Goal: Book appointment/travel/reservation: Book appointment/travel/reservation

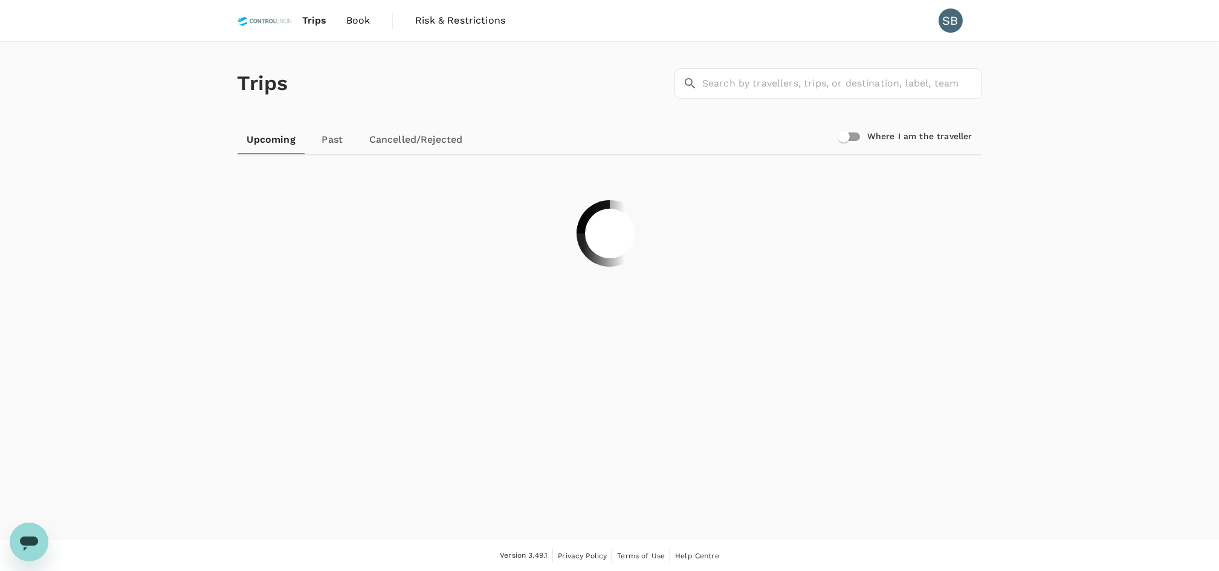
click at [510, 72] on div "Trips ​ ​" at bounding box center [607, 81] width 749 height 88
click at [357, 19] on span "Book" at bounding box center [358, 20] width 24 height 15
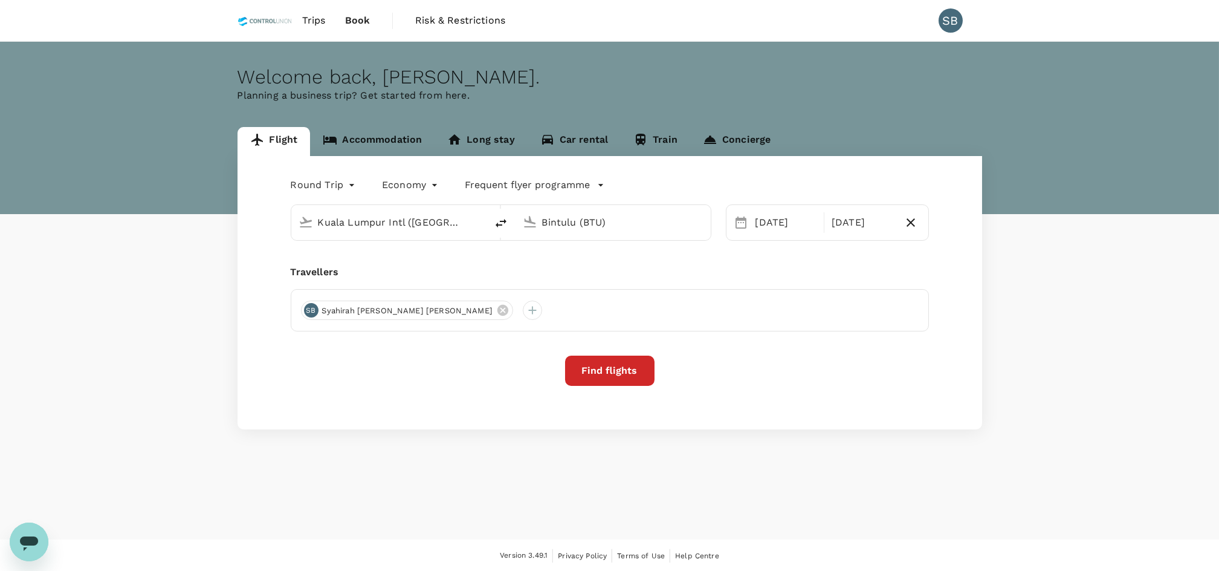
type input "Kuala Lumpur Intl ([GEOGRAPHIC_DATA])"
type input "Bintulu (BTU)"
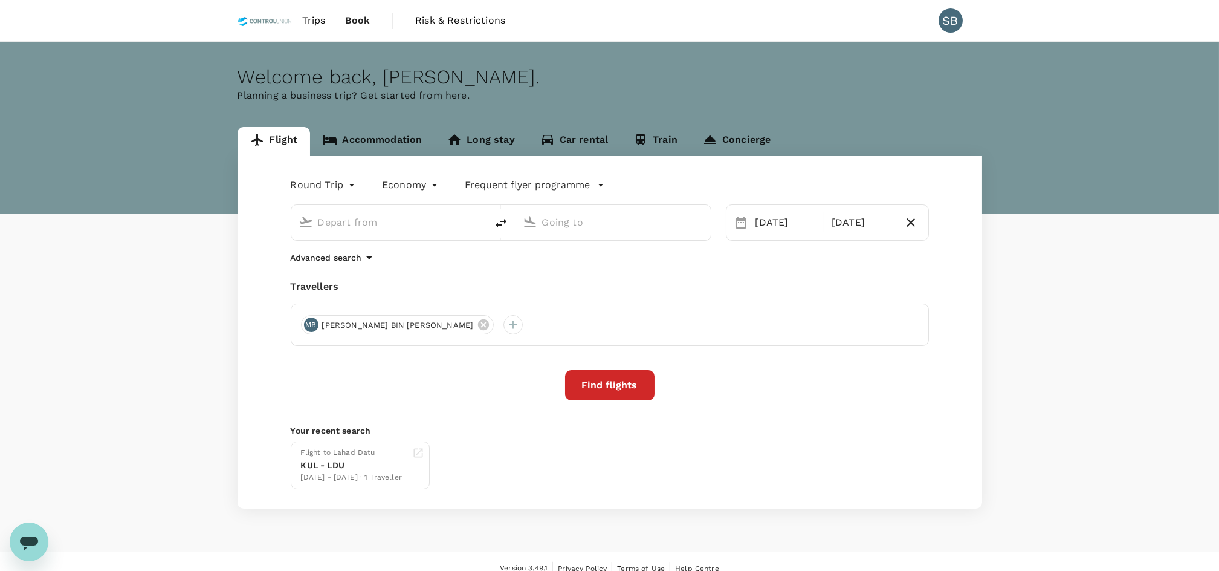
type input "Kuala Lumpur Intl ([GEOGRAPHIC_DATA])"
type input "Bintulu (BTU)"
click at [377, 138] on link "Accommodation" at bounding box center [372, 141] width 125 height 29
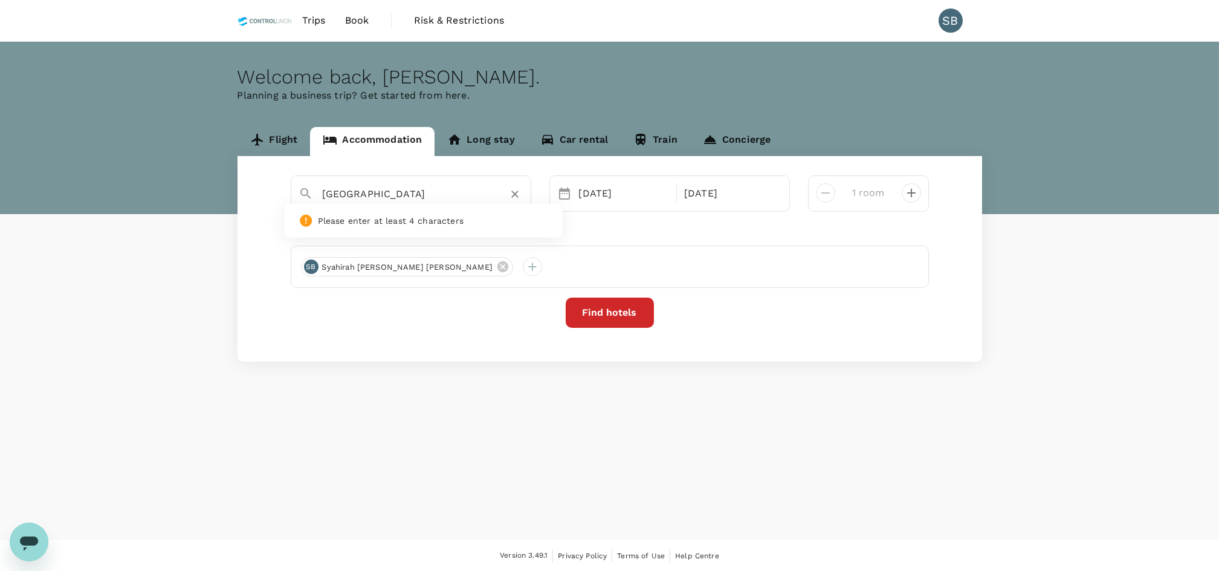
click at [487, 198] on input "[GEOGRAPHIC_DATA]" at bounding box center [406, 193] width 167 height 19
type input "[GEOGRAPHIC_DATA]"
click at [651, 200] on div "[DATE]" at bounding box center [624, 193] width 100 height 24
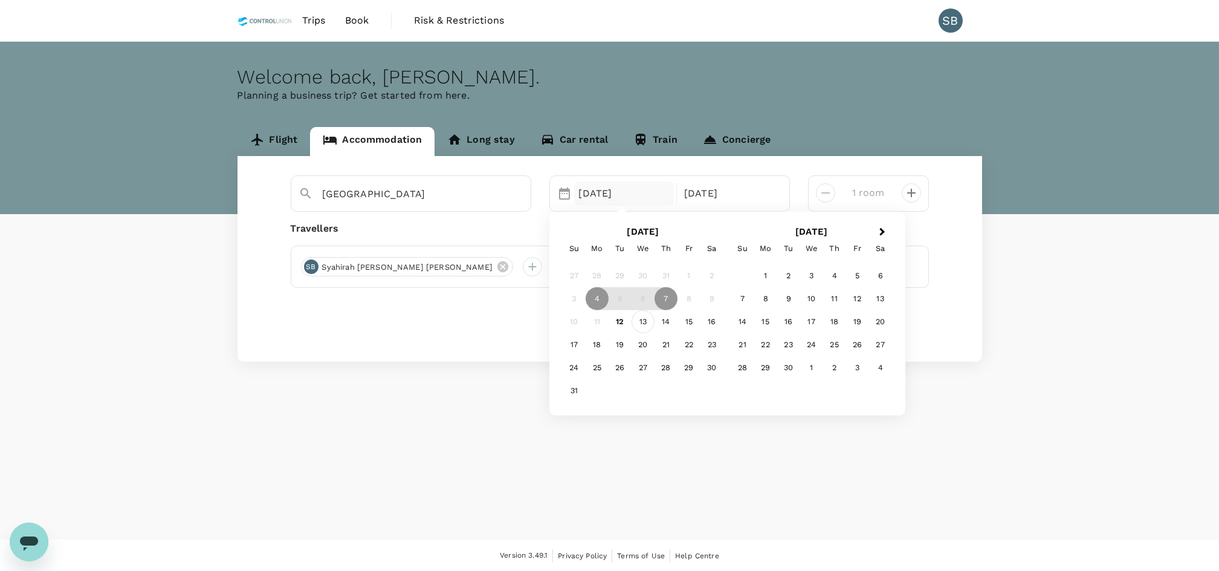
click at [642, 323] on div "13" at bounding box center [643, 320] width 23 height 23
click at [695, 319] on div "15" at bounding box center [689, 320] width 23 height 23
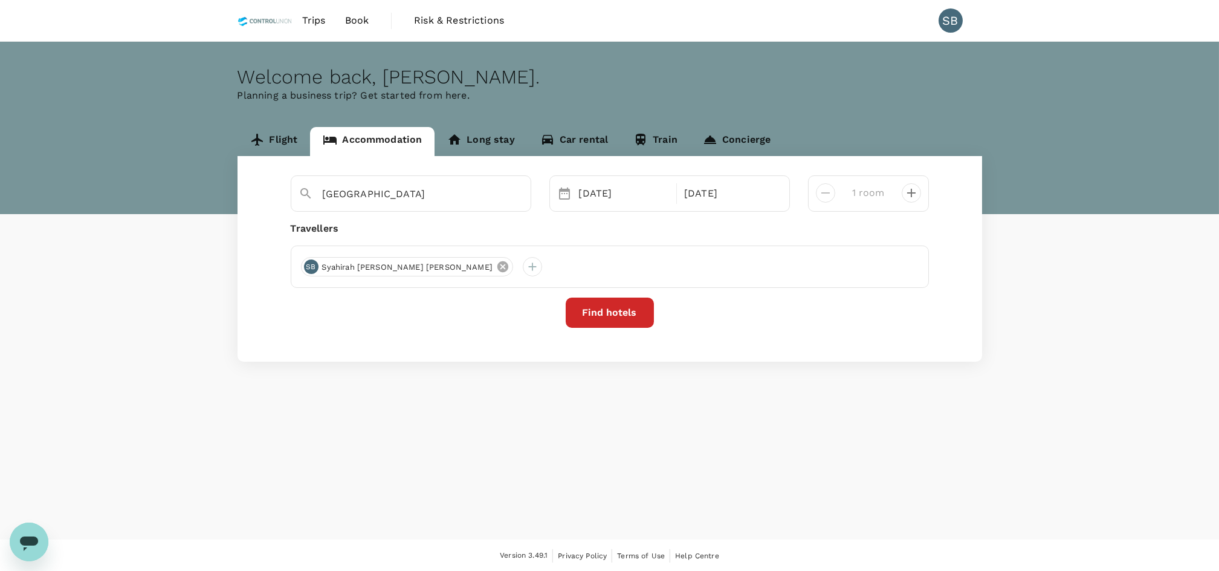
click at [497, 271] on icon at bounding box center [502, 266] width 11 height 11
click at [315, 268] on div at bounding box center [310, 266] width 19 height 19
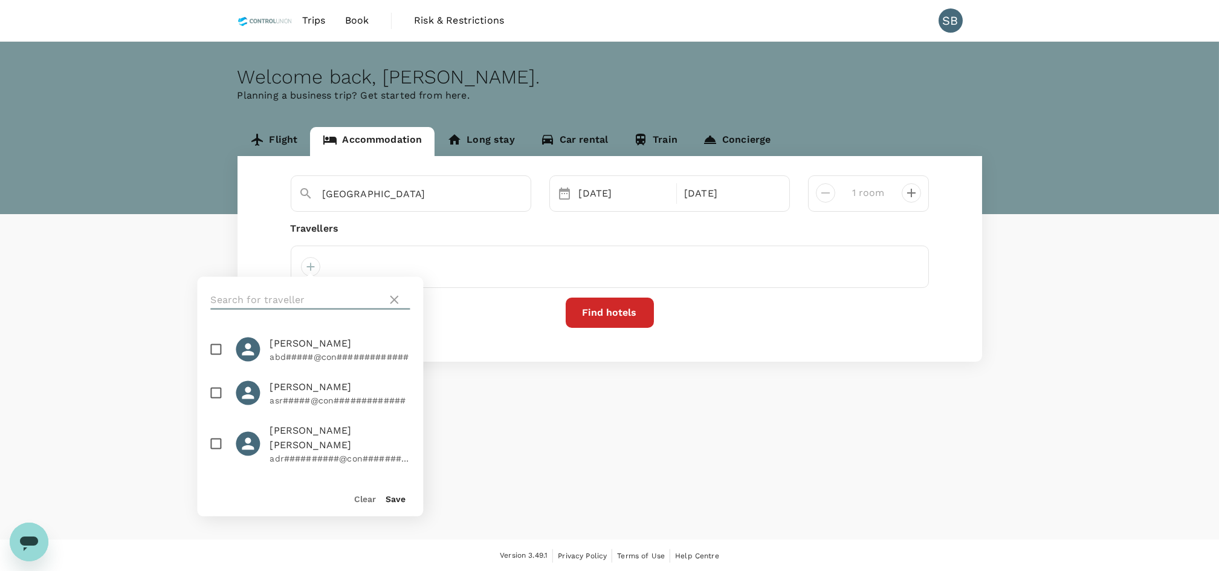
click at [332, 304] on input "text" at bounding box center [296, 299] width 172 height 19
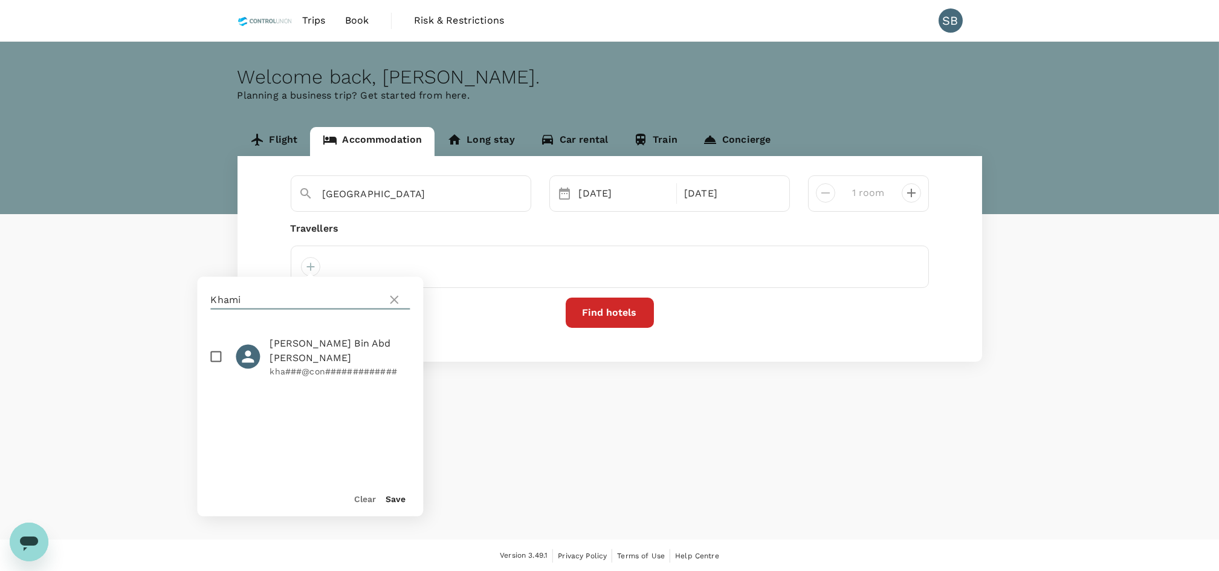
type input "Khami"
click at [219, 360] on input "checkbox" at bounding box center [215, 356] width 25 height 25
checkbox input "true"
click at [397, 494] on button "Save" at bounding box center [396, 499] width 20 height 10
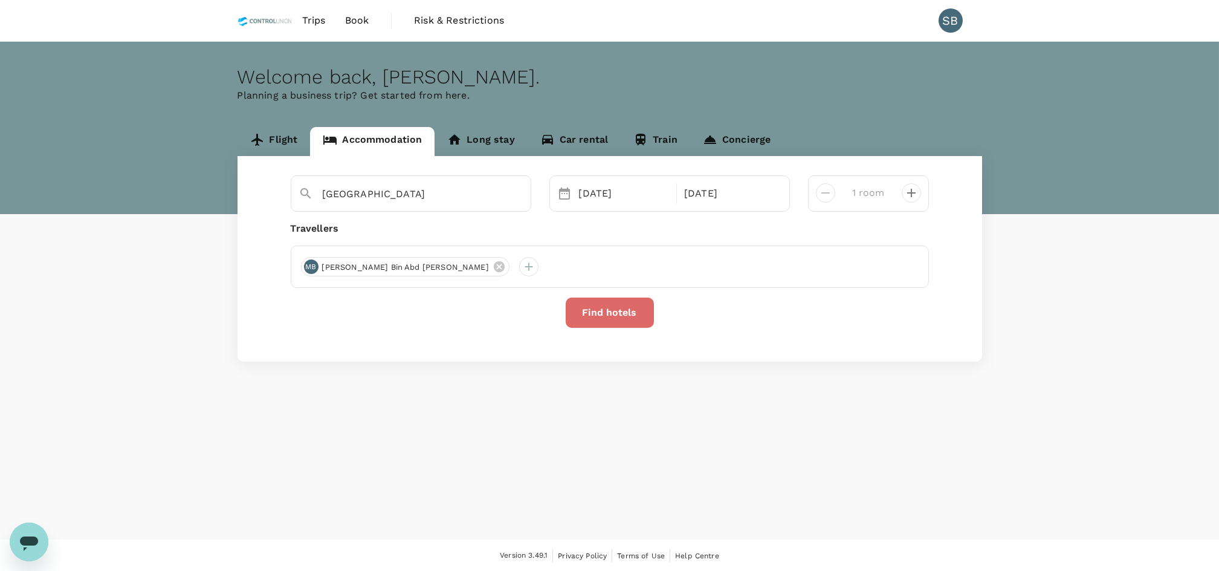
click at [596, 305] on button "Find hotels" at bounding box center [610, 312] width 88 height 30
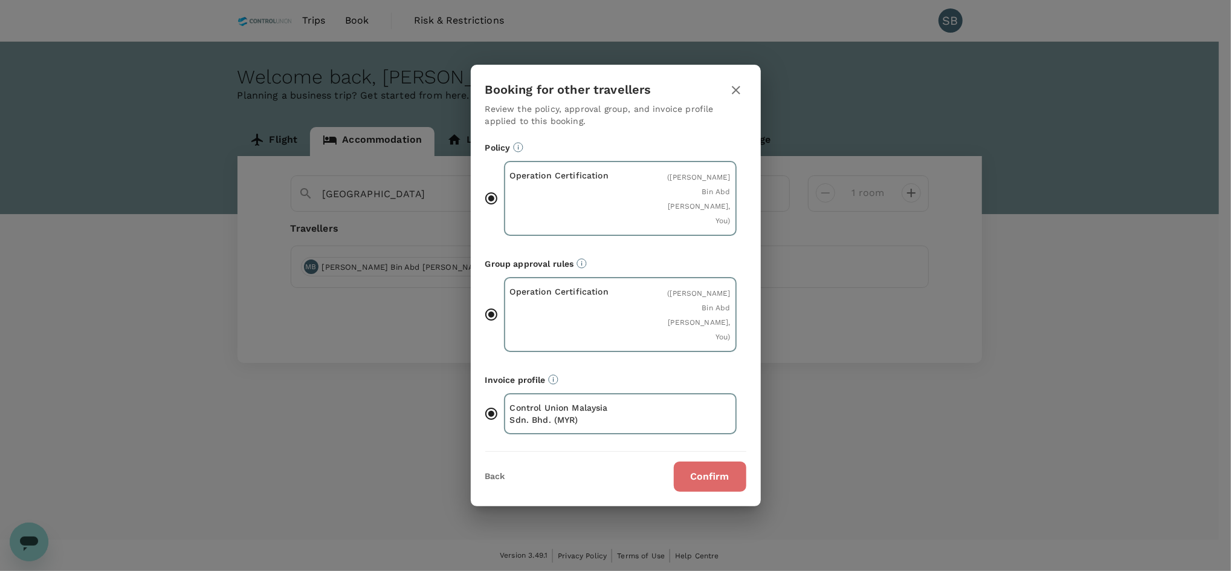
click at [716, 461] on button "Confirm" at bounding box center [710, 476] width 73 height 30
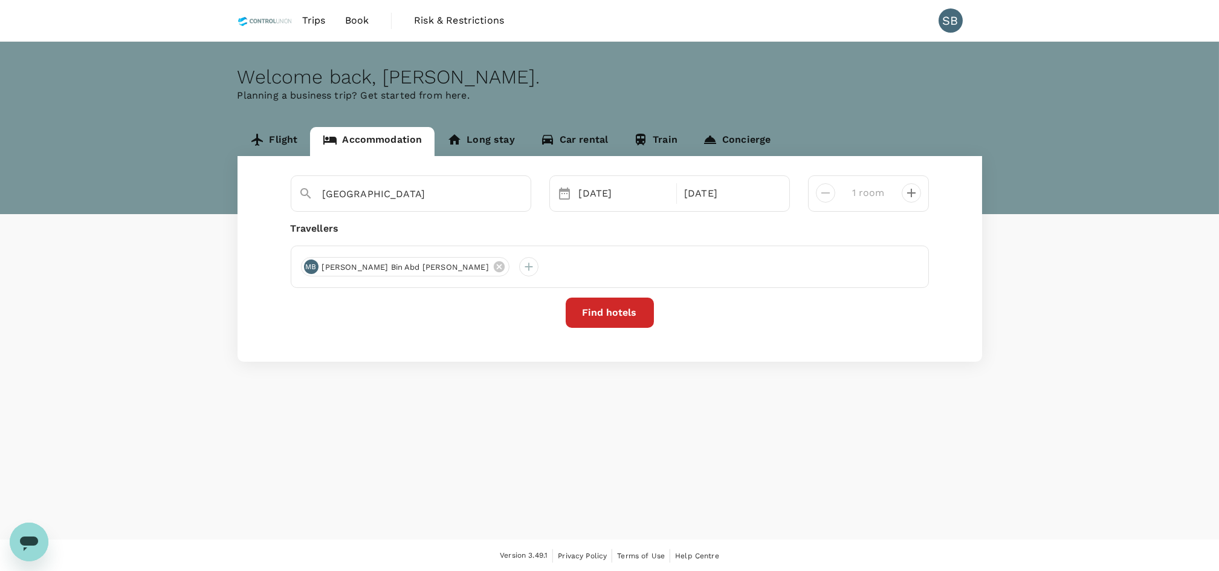
click at [624, 308] on button "Find hotels" at bounding box center [610, 312] width 88 height 30
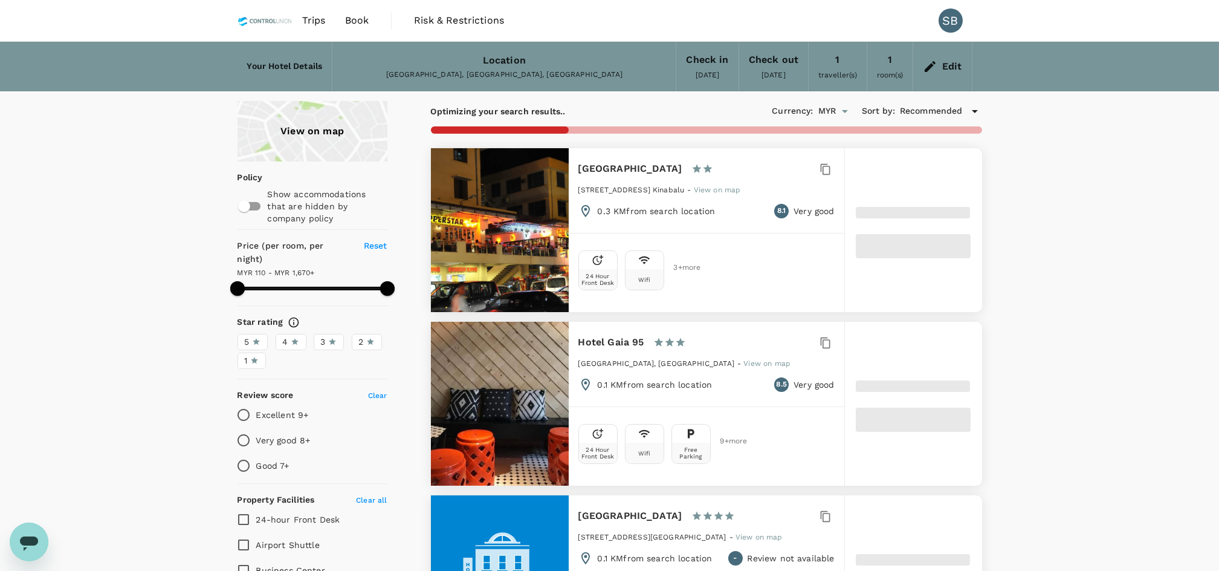
type input "1670.11"
type input "110.08"
type input "1670.08"
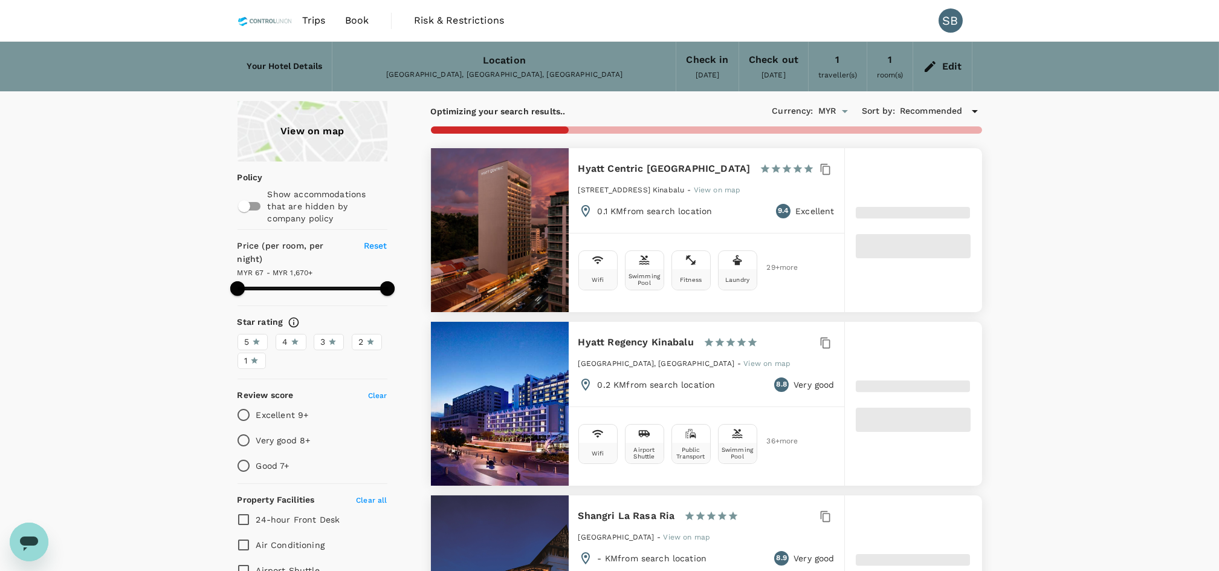
type input "67.08"
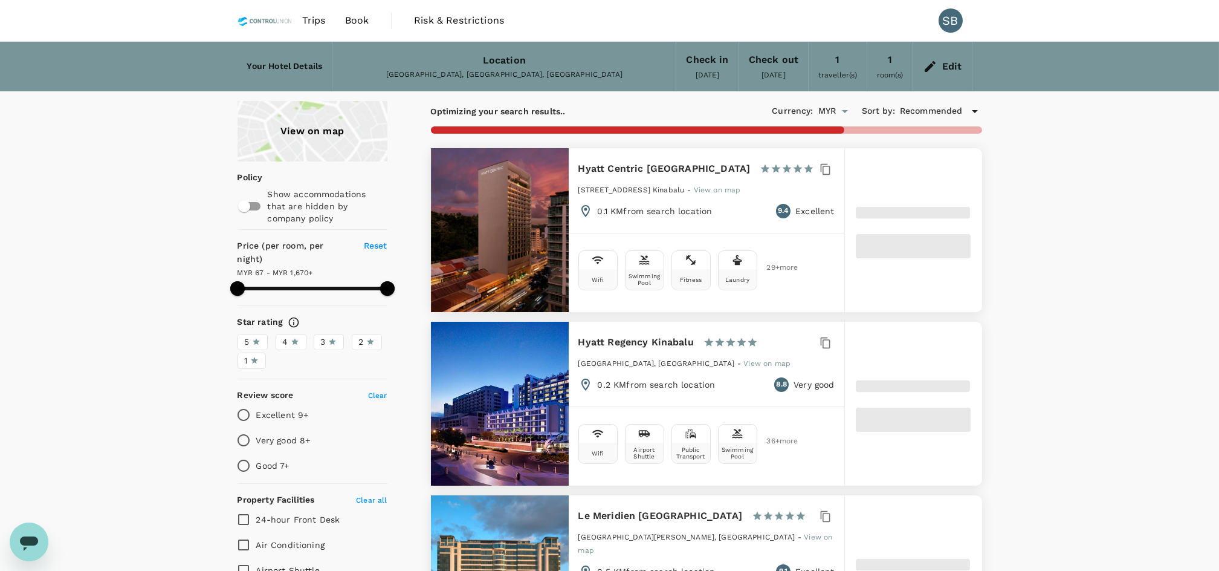
click at [936, 65] on icon at bounding box center [930, 66] width 15 height 15
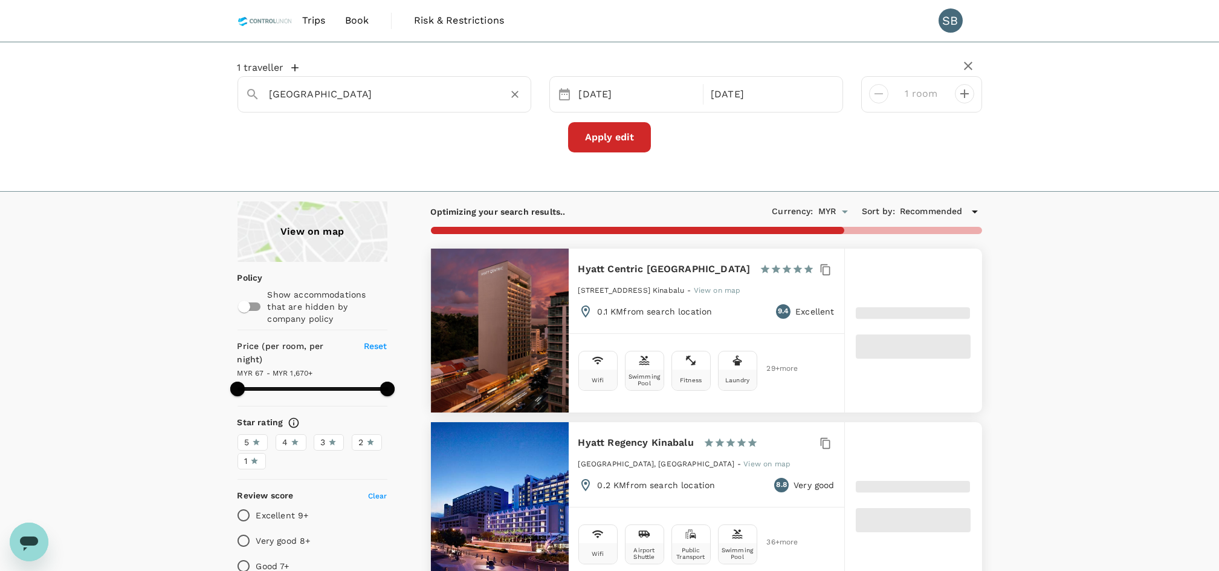
type input "1670.2"
type input "53.2"
type input "1670.2"
click at [409, 93] on input "[GEOGRAPHIC_DATA]" at bounding box center [380, 94] width 220 height 19
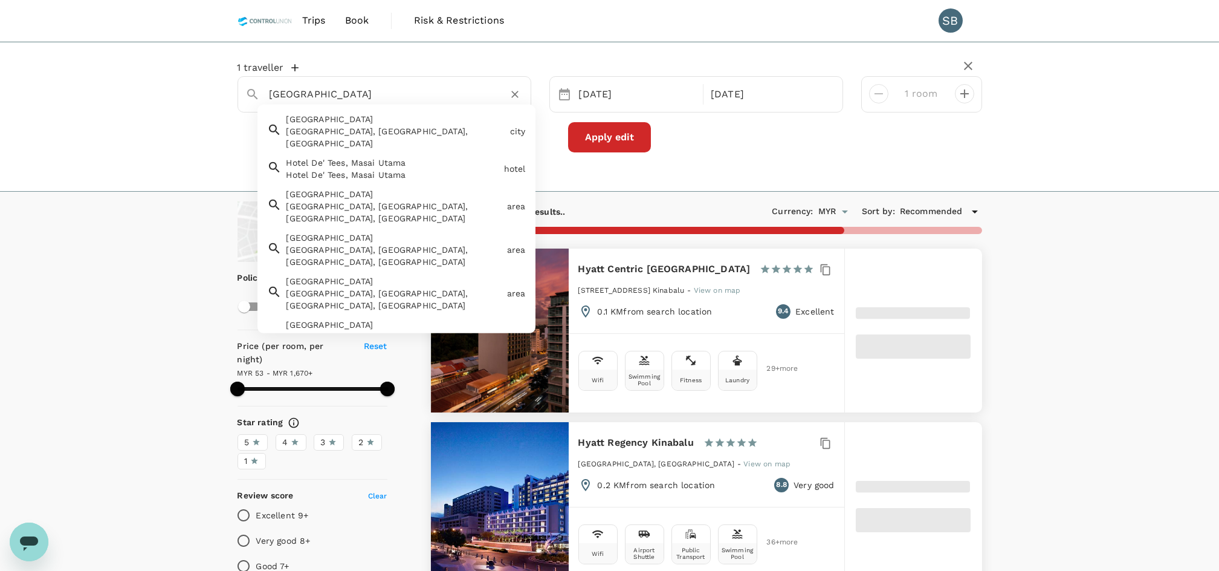
click at [409, 93] on input "[GEOGRAPHIC_DATA]" at bounding box center [380, 94] width 220 height 19
type input "Pasir g"
type input "1670.2"
type input "[GEOGRAPHIC_DATA]"
type input "1670.2"
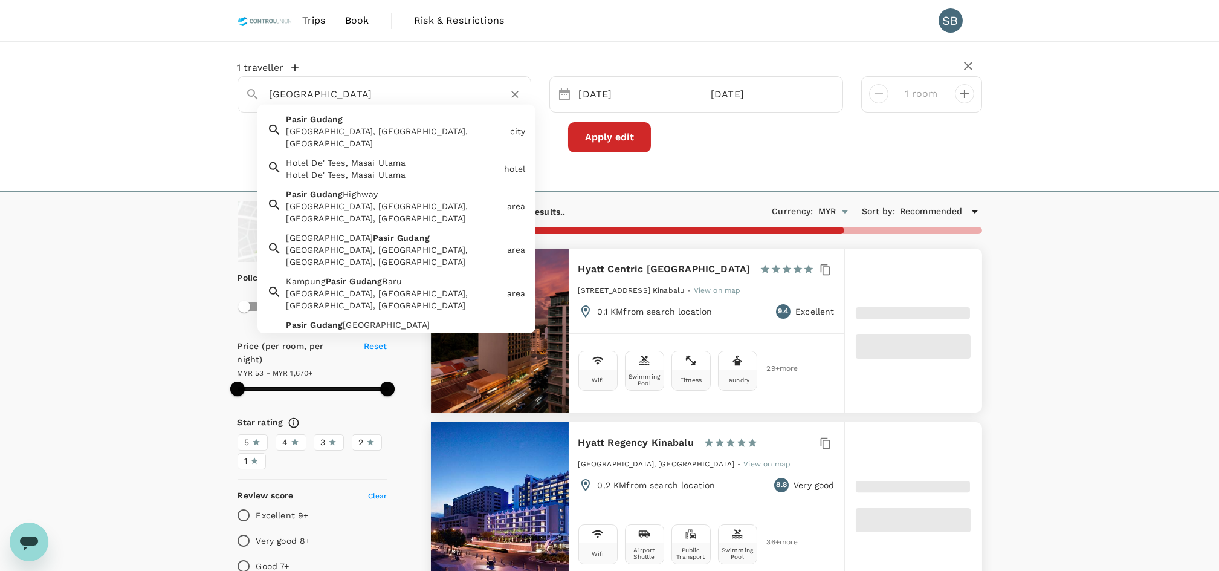
click at [421, 129] on div "[GEOGRAPHIC_DATA], [GEOGRAPHIC_DATA], [GEOGRAPHIC_DATA]" at bounding box center [395, 137] width 219 height 24
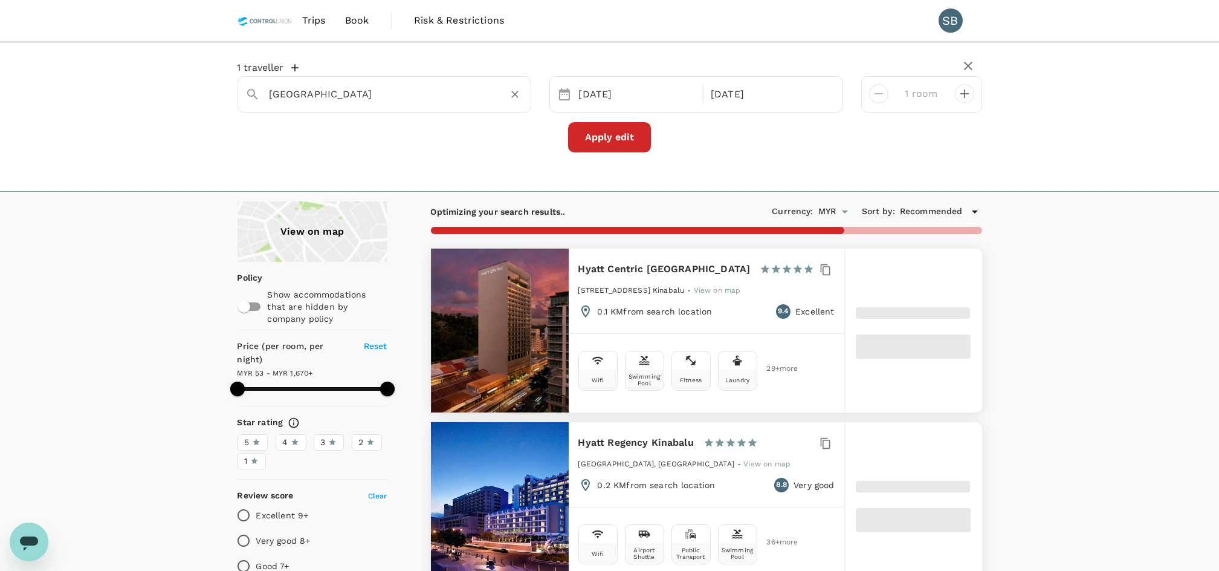
type input "[GEOGRAPHIC_DATA]"
click at [619, 131] on button "Apply edit" at bounding box center [609, 137] width 83 height 30
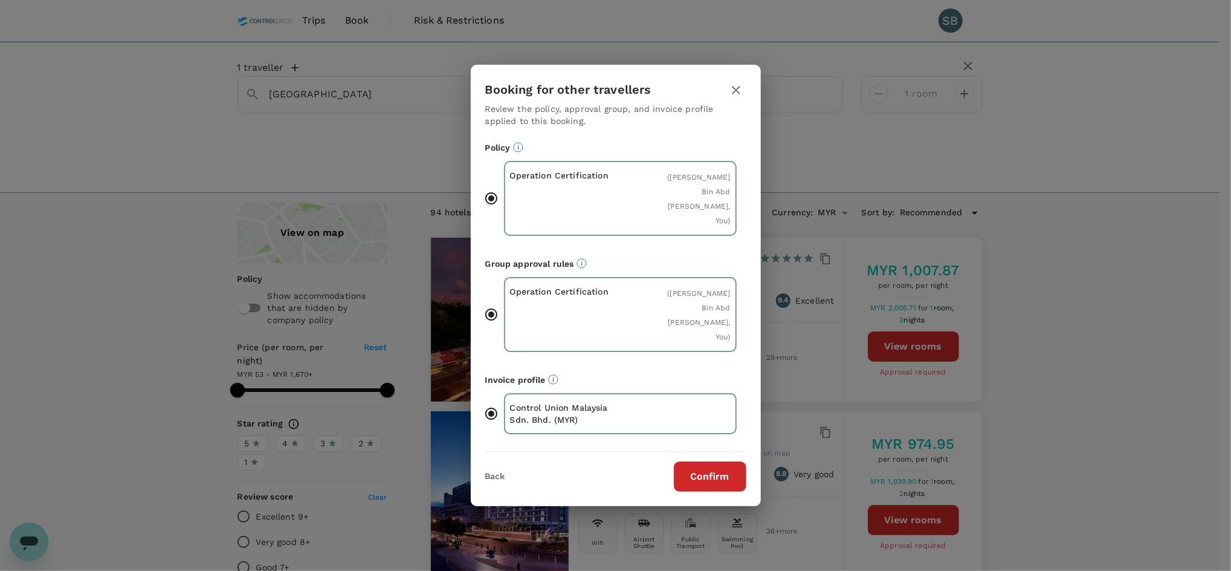
type input "1670.2"
click at [727, 461] on button "Confirm" at bounding box center [710, 476] width 73 height 30
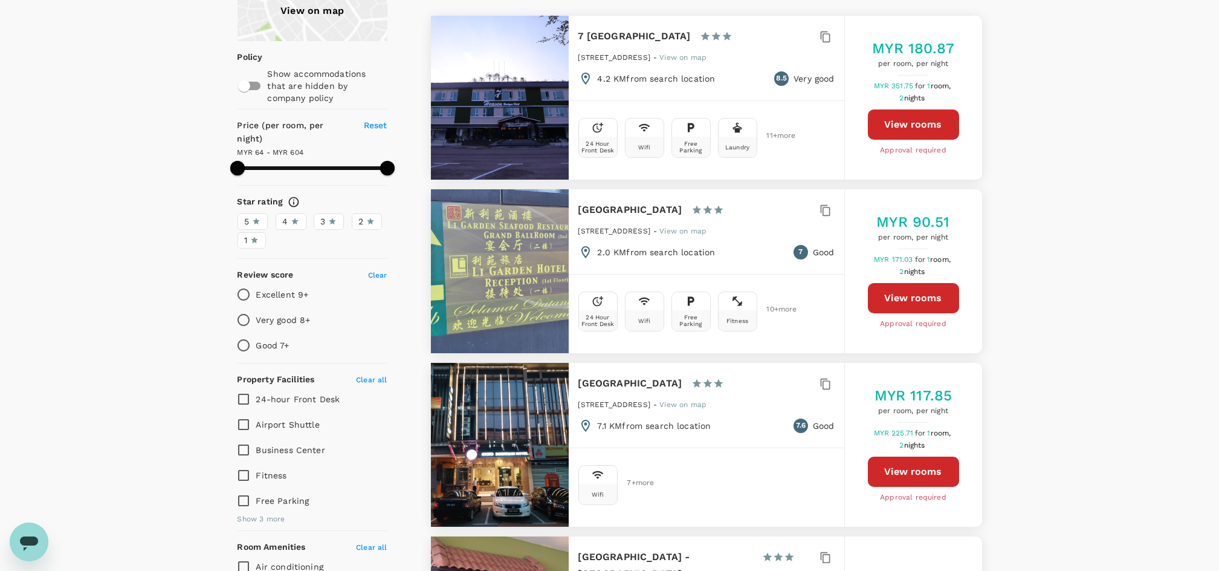
scroll to position [140, 0]
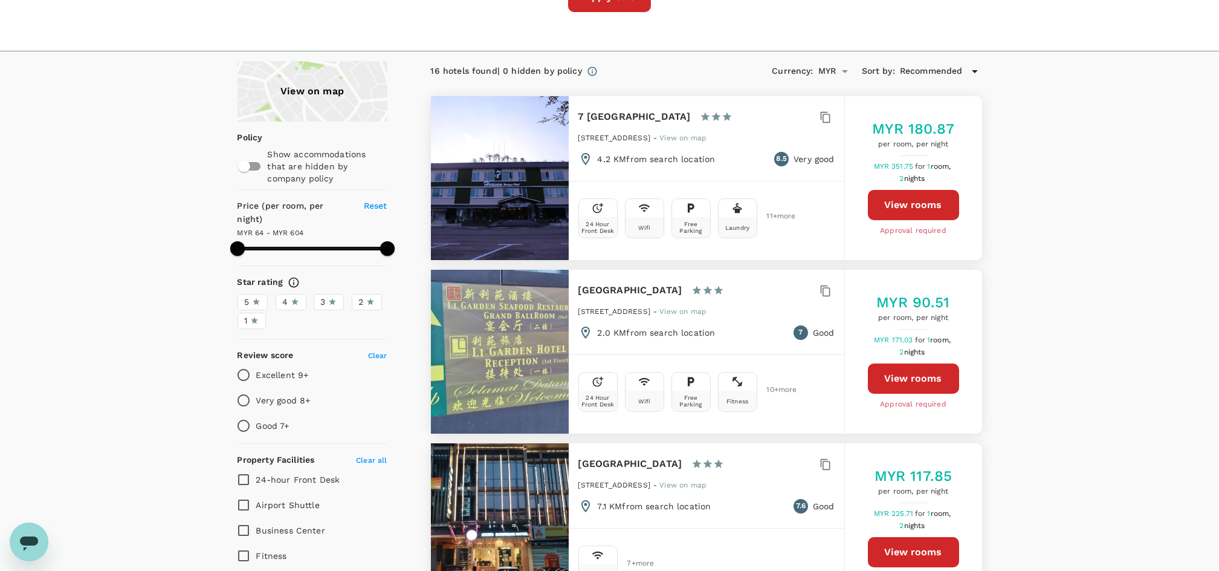
type input "604.16"
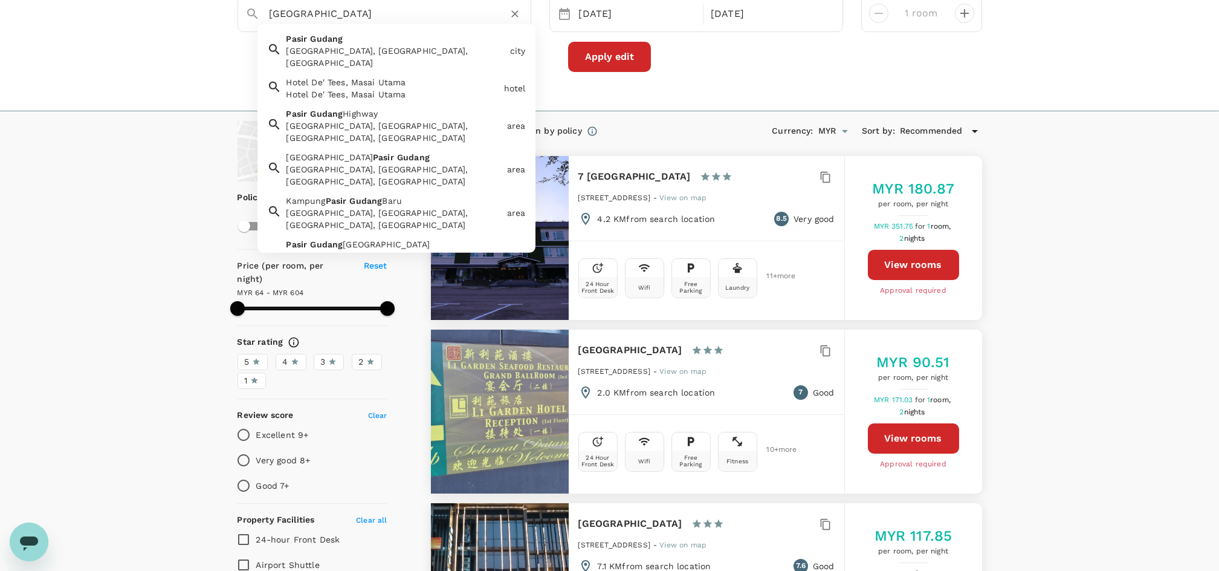
click at [357, 15] on input "[GEOGRAPHIC_DATA]" at bounding box center [380, 13] width 220 height 19
type input "[GEOGRAPHIC_DATA]"
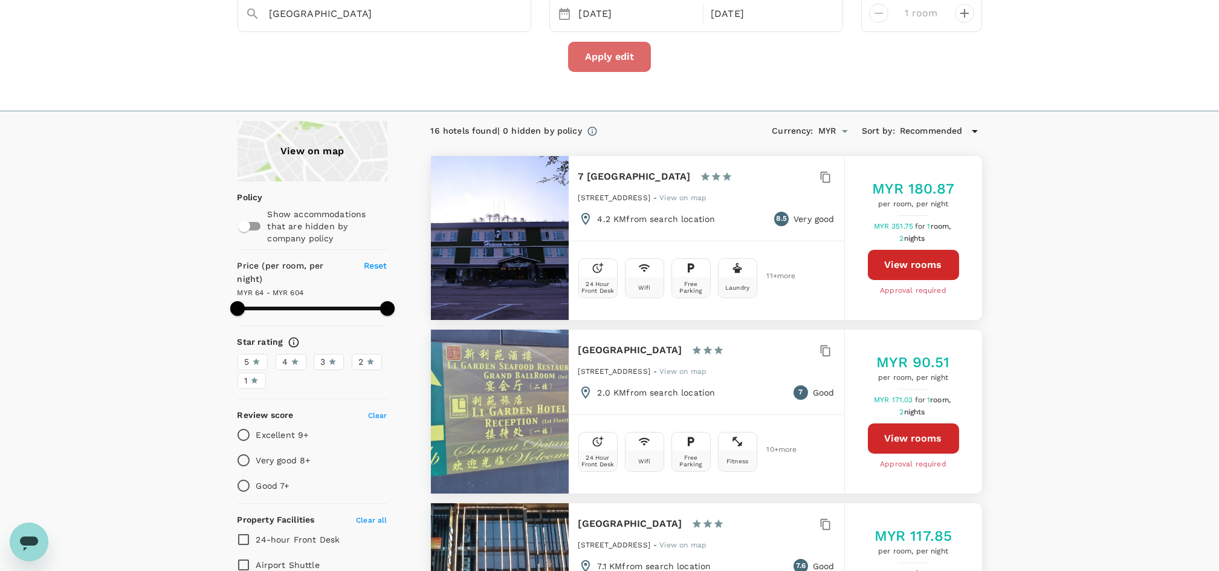
click at [631, 45] on button "Apply edit" at bounding box center [609, 57] width 83 height 30
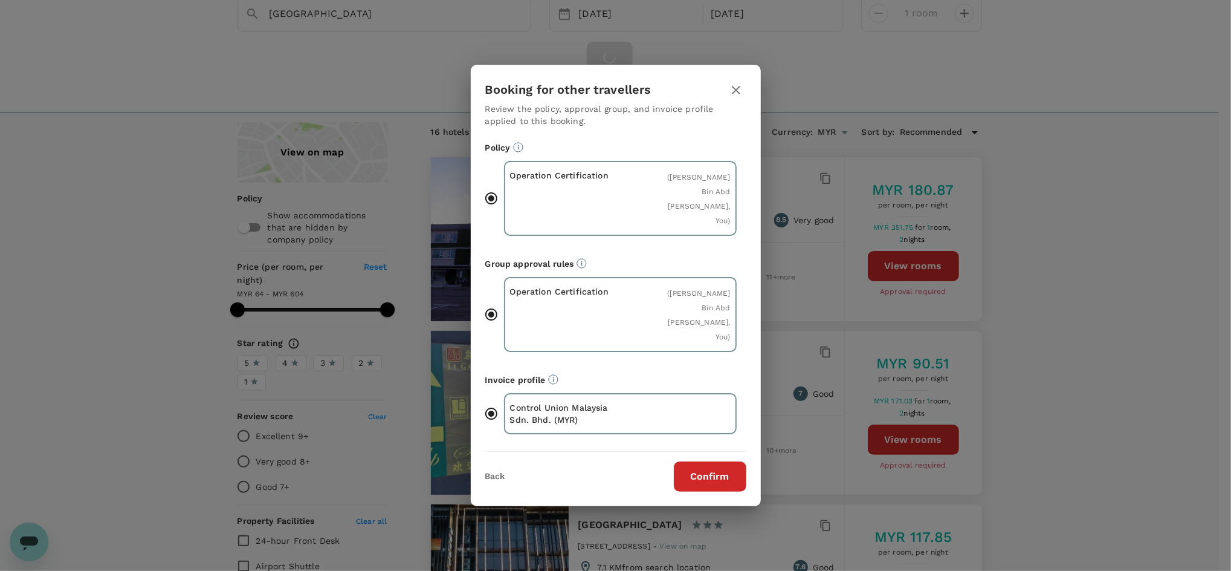
click at [710, 461] on button "Confirm" at bounding box center [710, 476] width 73 height 30
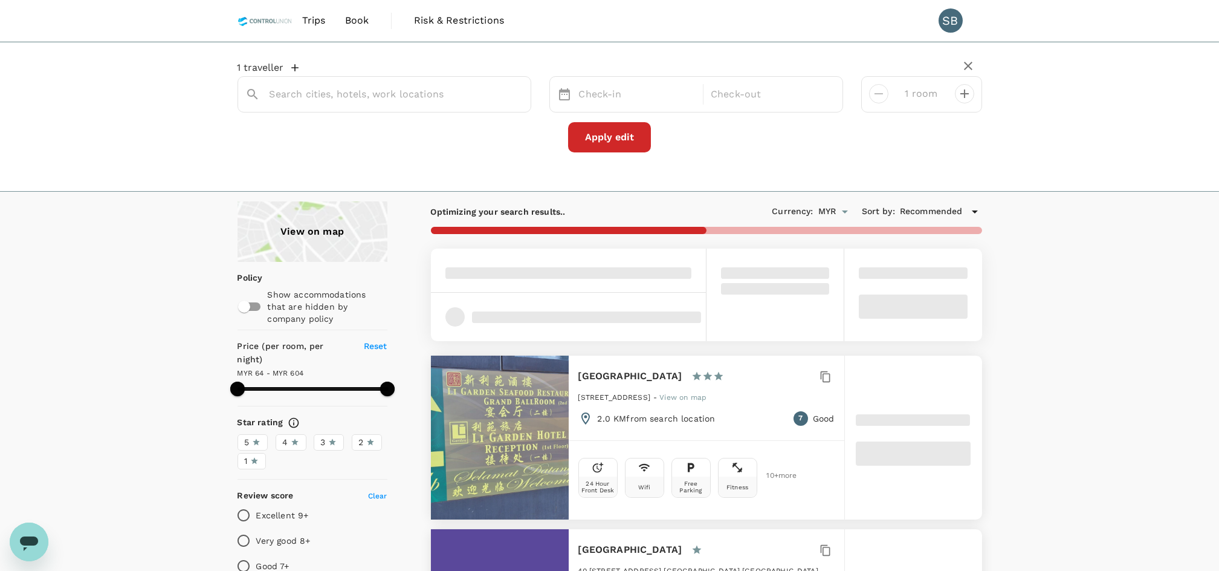
type input "[GEOGRAPHIC_DATA]"
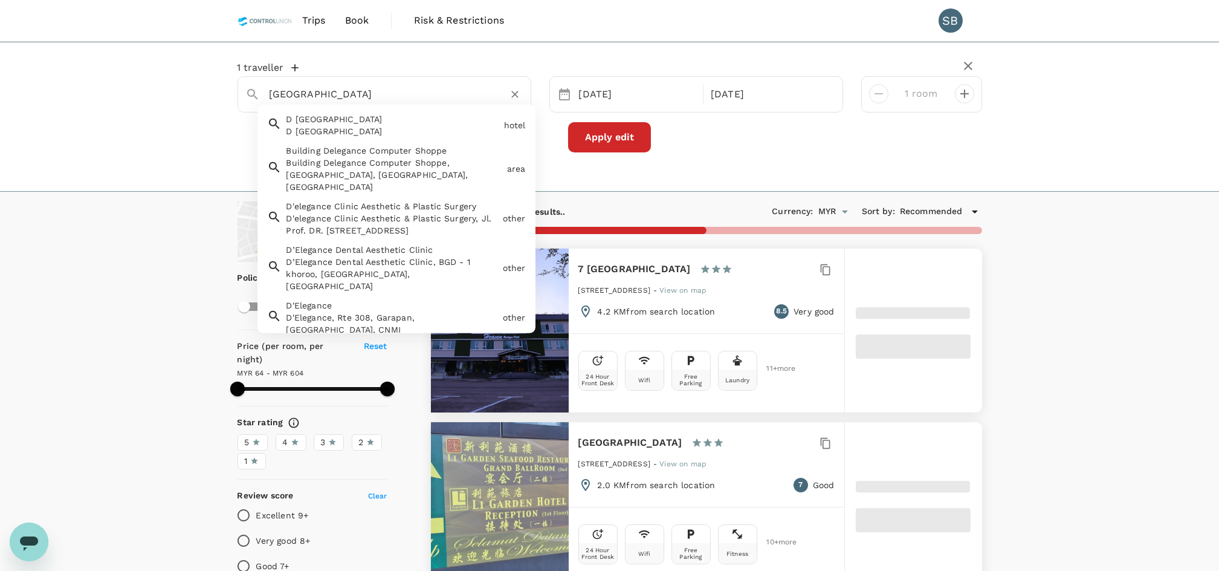
click at [411, 94] on input "[GEOGRAPHIC_DATA]" at bounding box center [380, 94] width 220 height 19
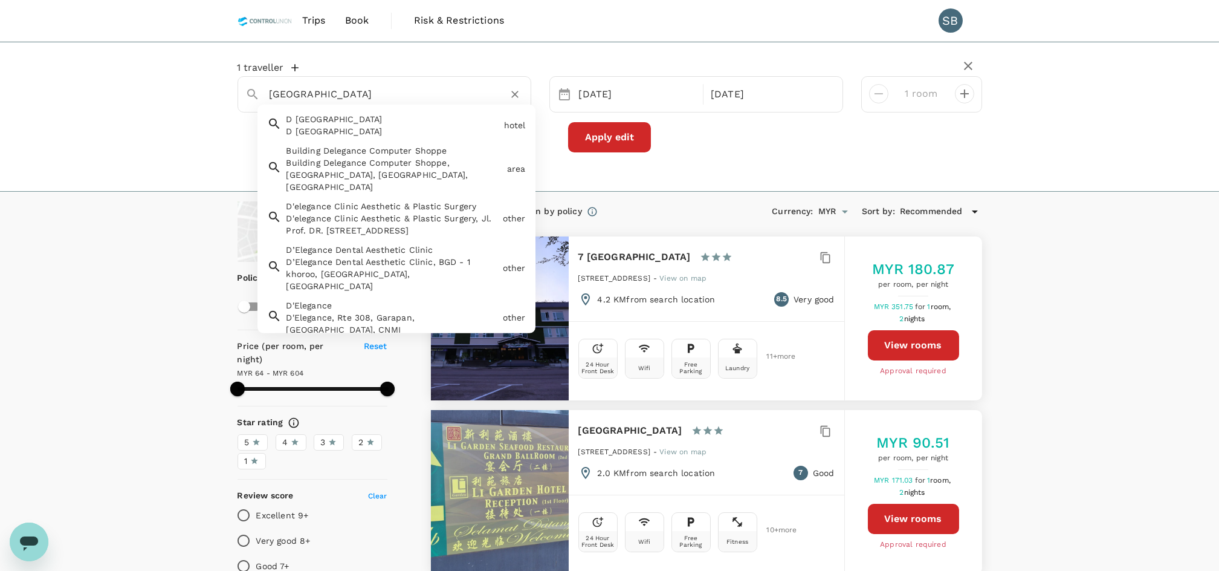
type input "604.16"
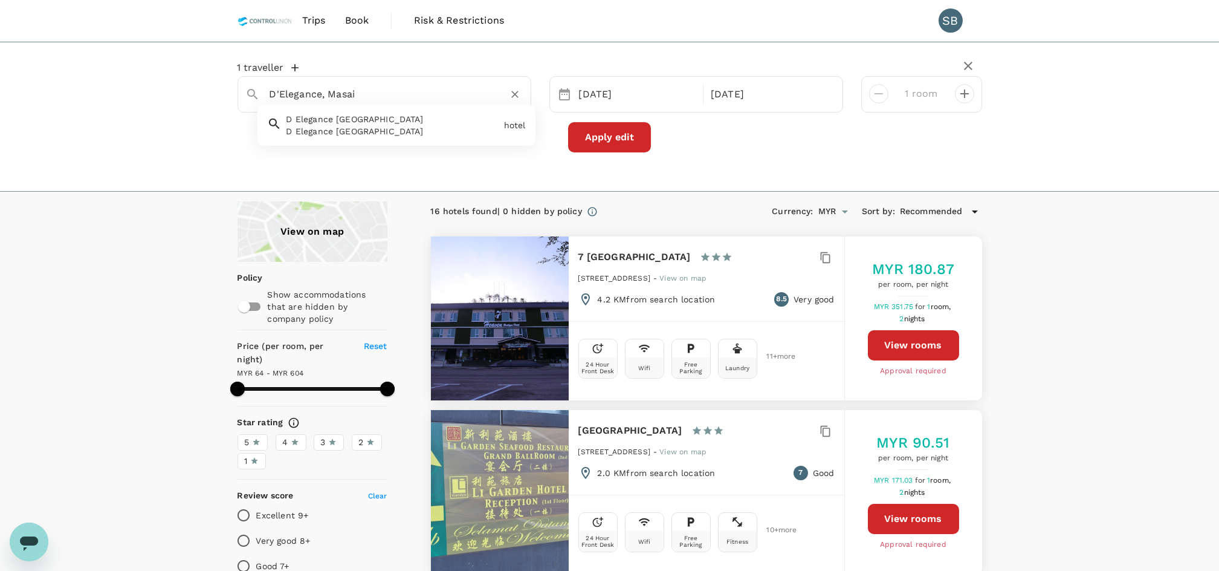
click at [385, 119] on span "D Elegance [GEOGRAPHIC_DATA]" at bounding box center [354, 119] width 137 height 10
type input "D Elegance [GEOGRAPHIC_DATA]"
click at [634, 136] on button "Apply edit" at bounding box center [609, 137] width 83 height 30
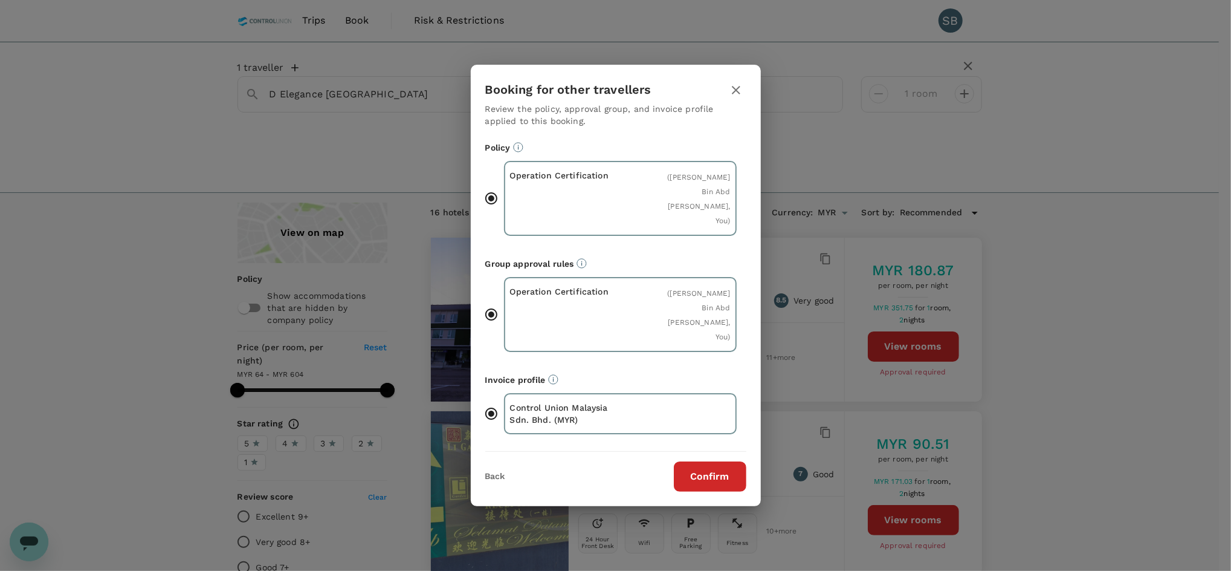
click at [719, 461] on button "Confirm" at bounding box center [710, 476] width 73 height 30
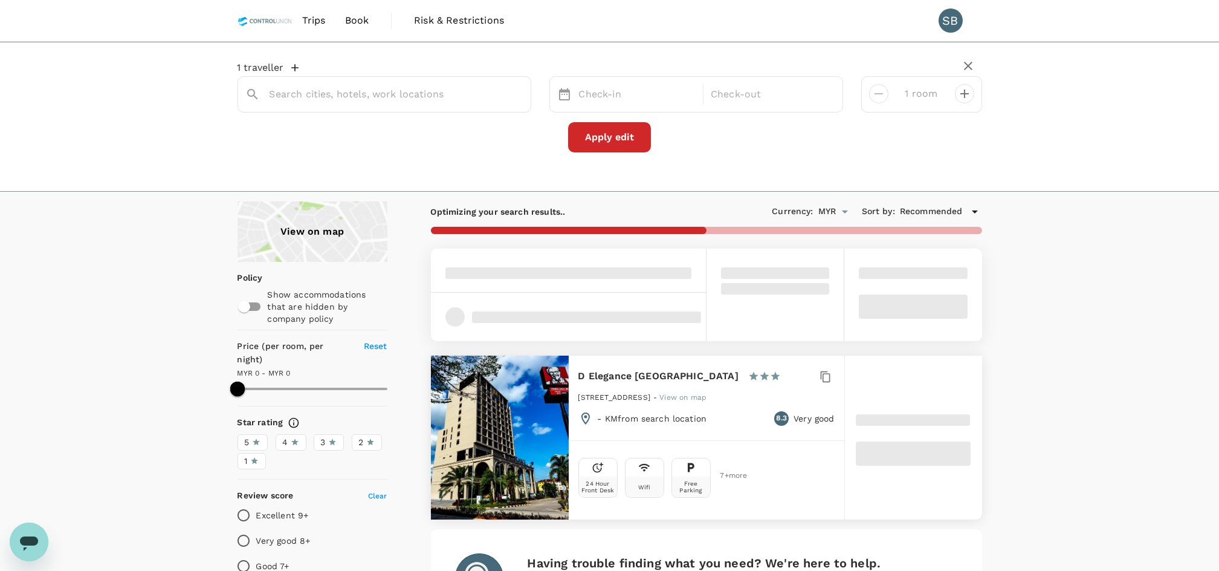
type input "D Elegance [GEOGRAPHIC_DATA]"
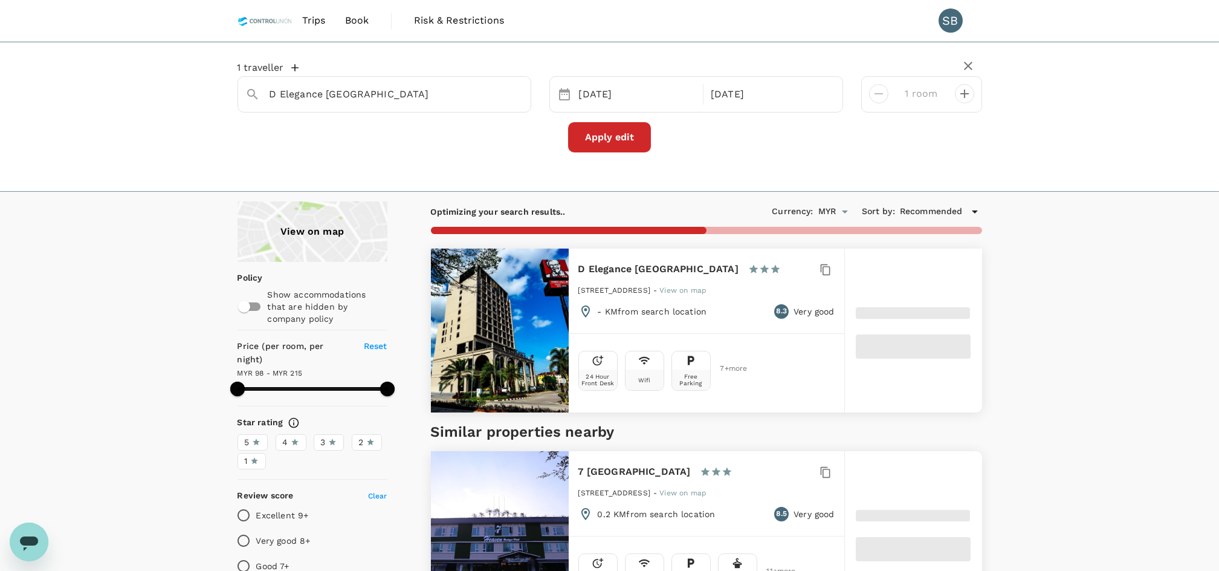
type input "214.82"
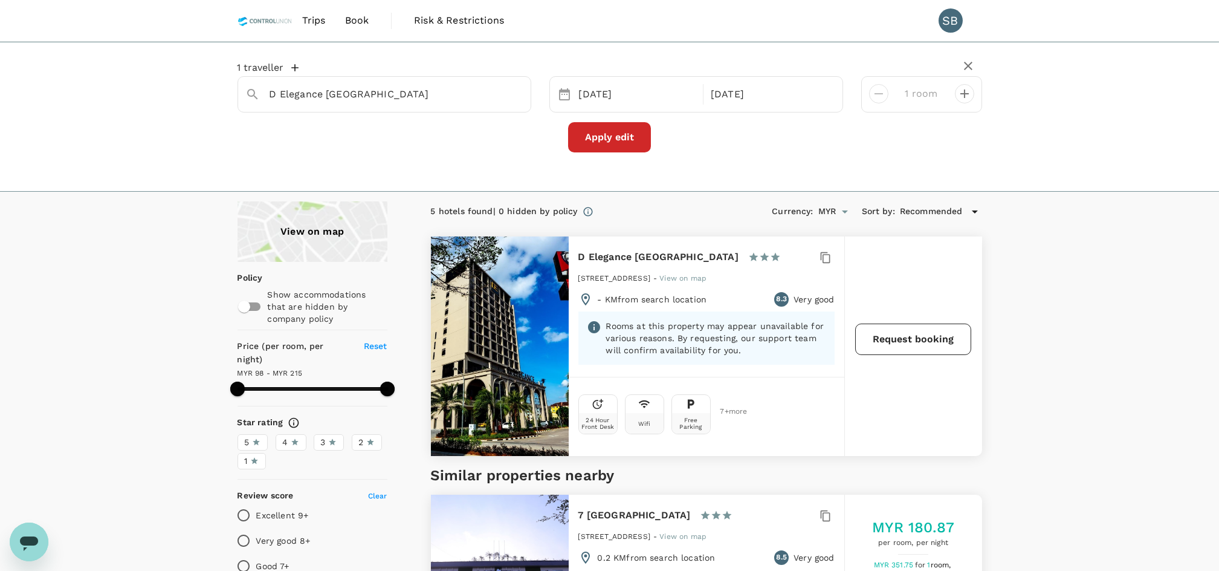
click at [927, 342] on button "Request booking" at bounding box center [913, 338] width 116 height 31
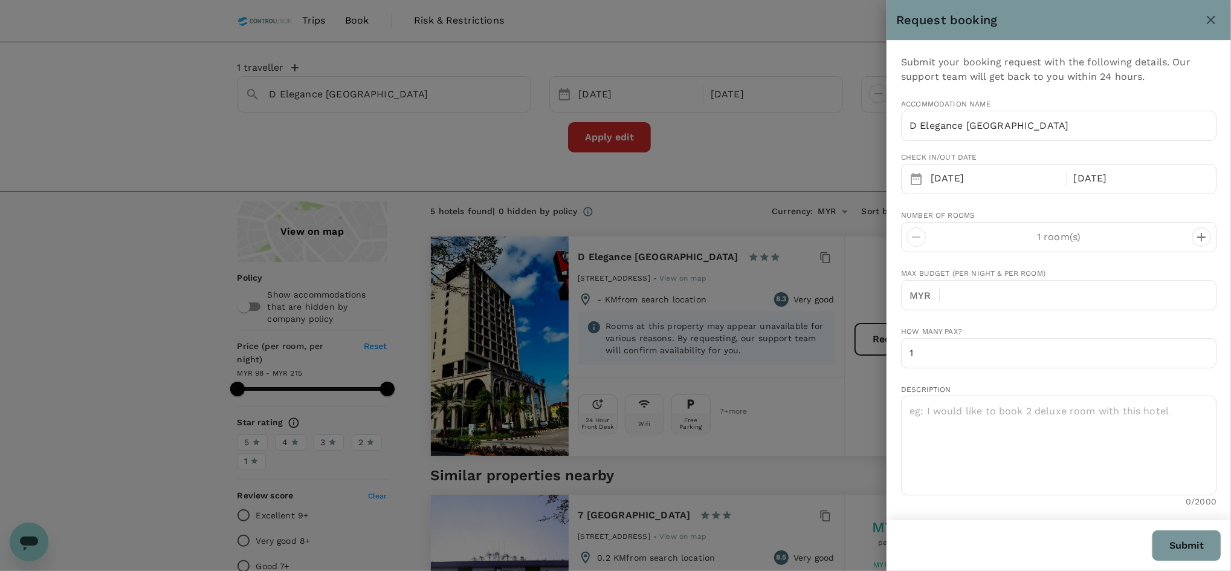
type input "60"
type input "123713955"
type input "[EMAIL_ADDRESS][DOMAIN_NAME]"
click at [977, 294] on input "text" at bounding box center [1082, 295] width 267 height 30
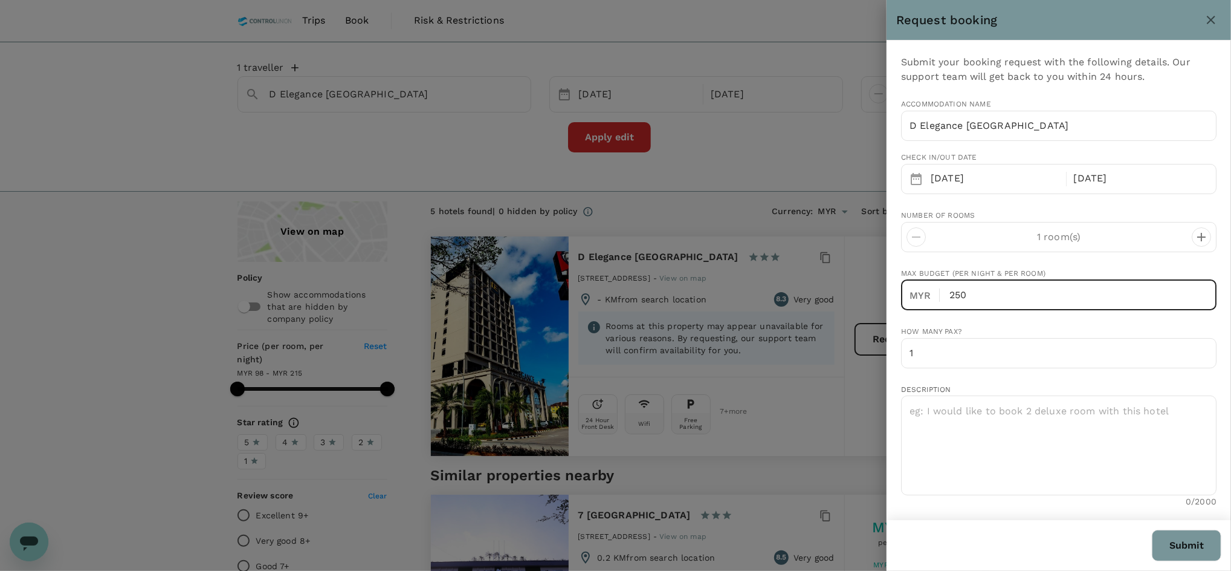
type input "250"
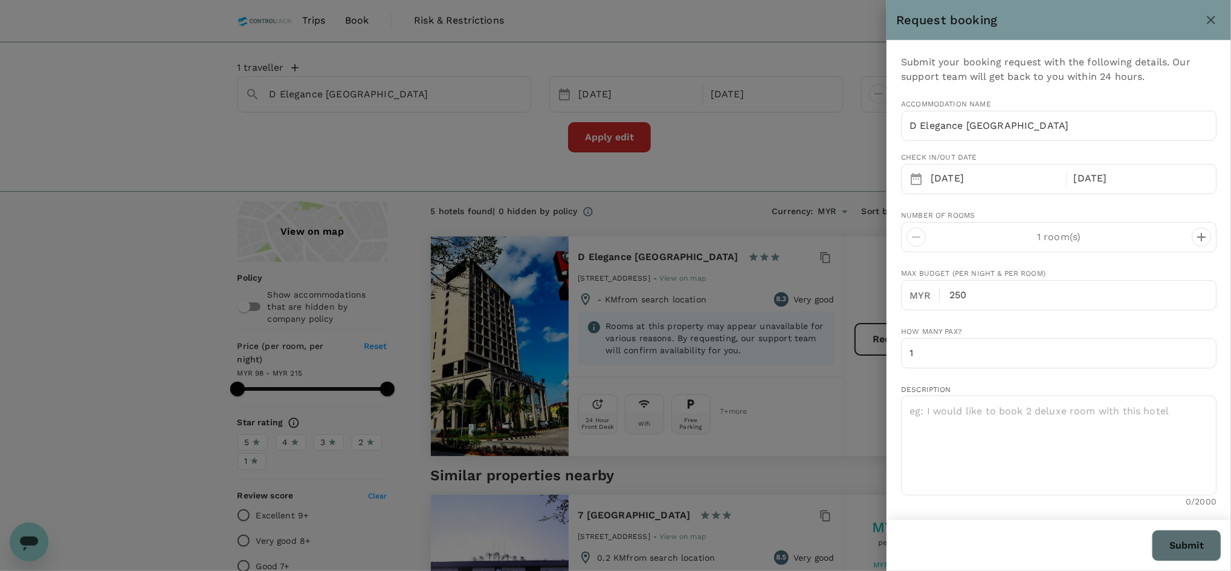
click at [1196, 549] on button "Submit" at bounding box center [1187, 544] width 70 height 31
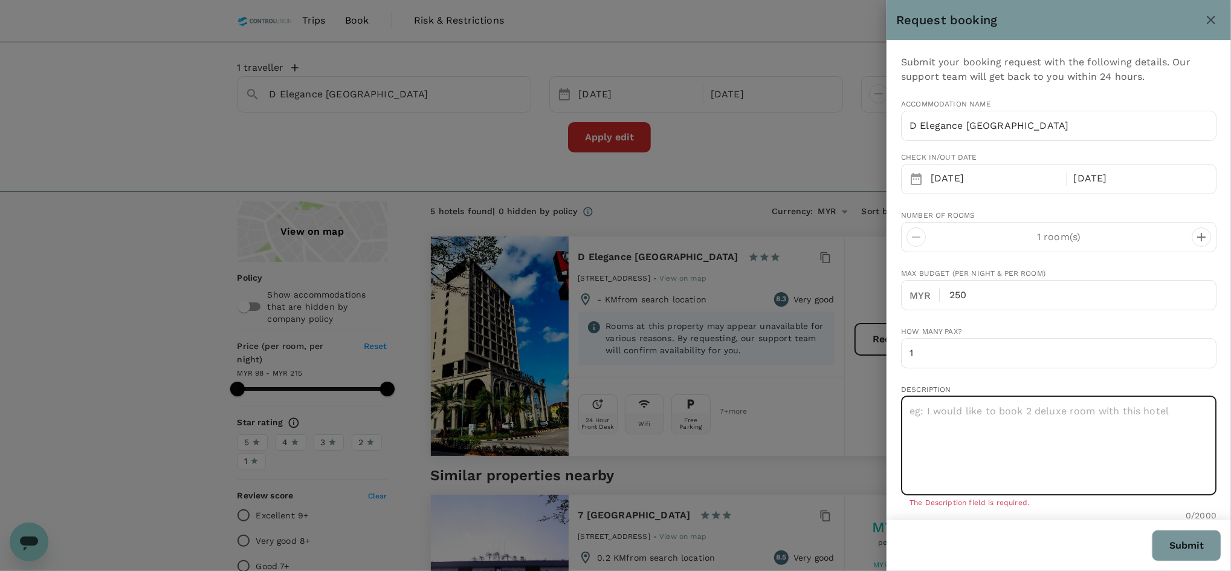
click at [969, 427] on textarea at bounding box center [1058, 445] width 315 height 100
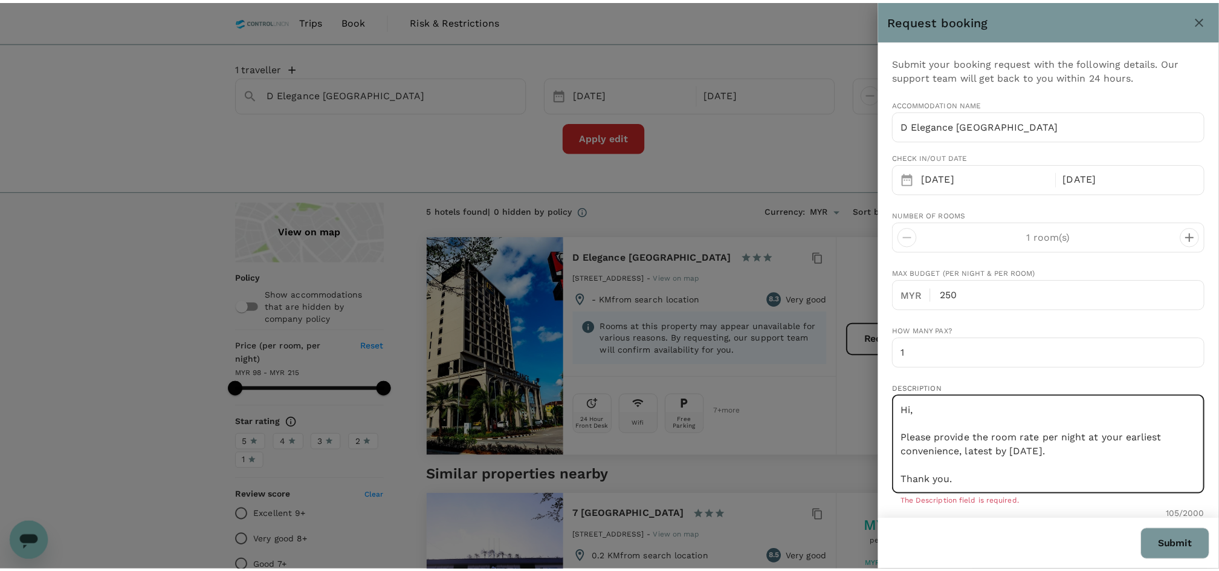
scroll to position [4, 0]
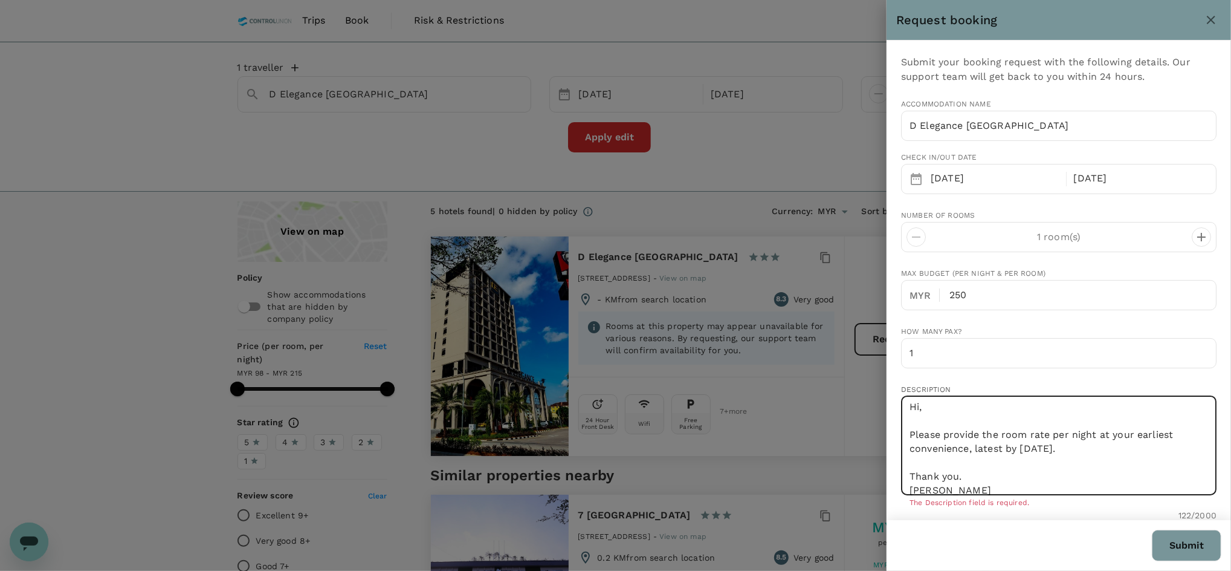
type textarea "Hi, Please provide the room rate per night at your earliest convenience, latest…"
click at [1208, 551] on button "Submit" at bounding box center [1187, 544] width 70 height 31
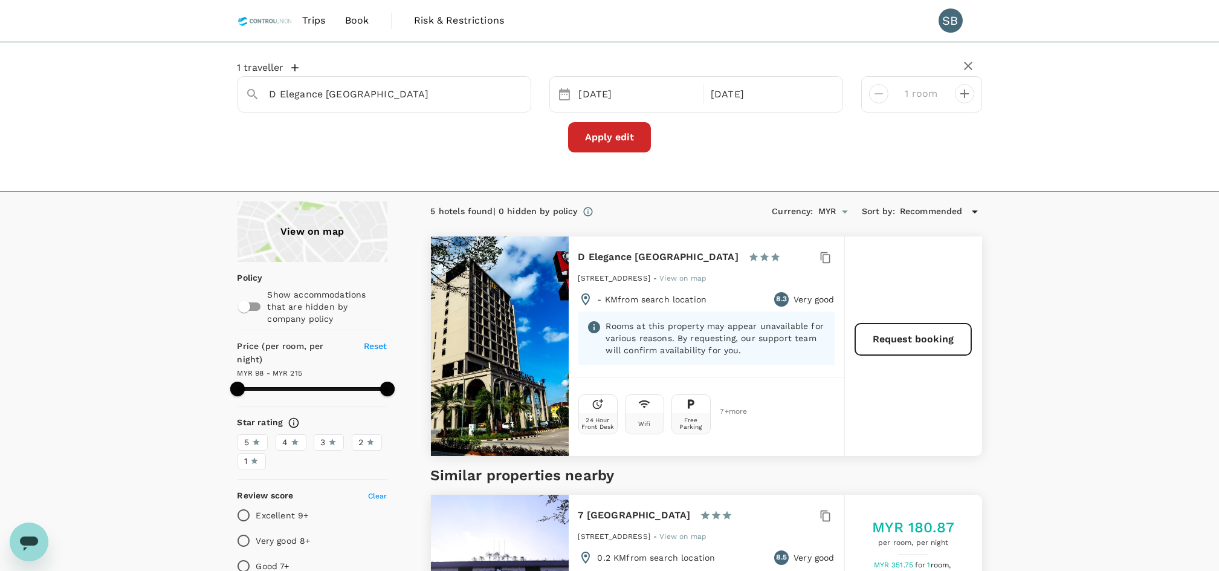
type input "214.82"
